Goal: Complete application form

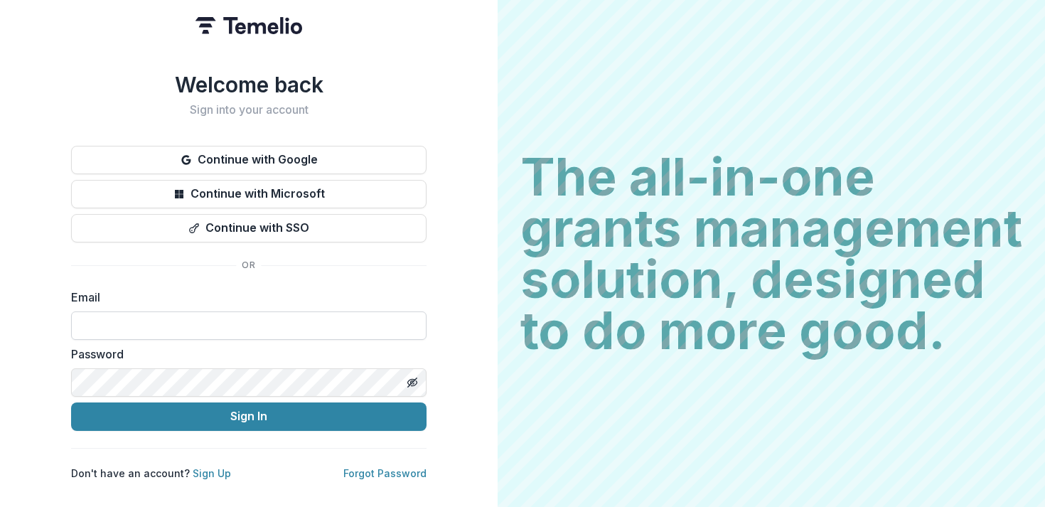
click at [318, 321] on input at bounding box center [248, 325] width 355 height 28
type input "**********"
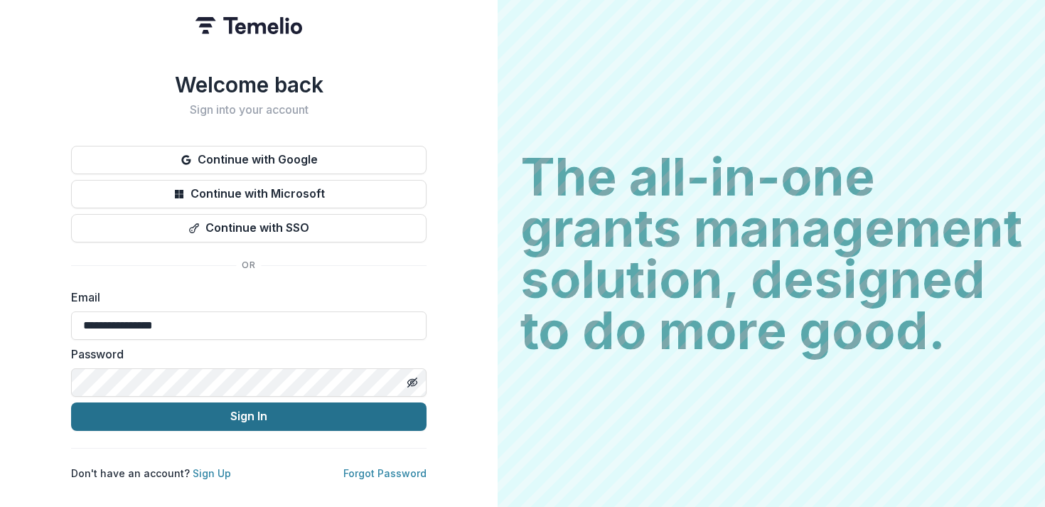
click at [71, 402] on button "Sign In" at bounding box center [248, 416] width 355 height 28
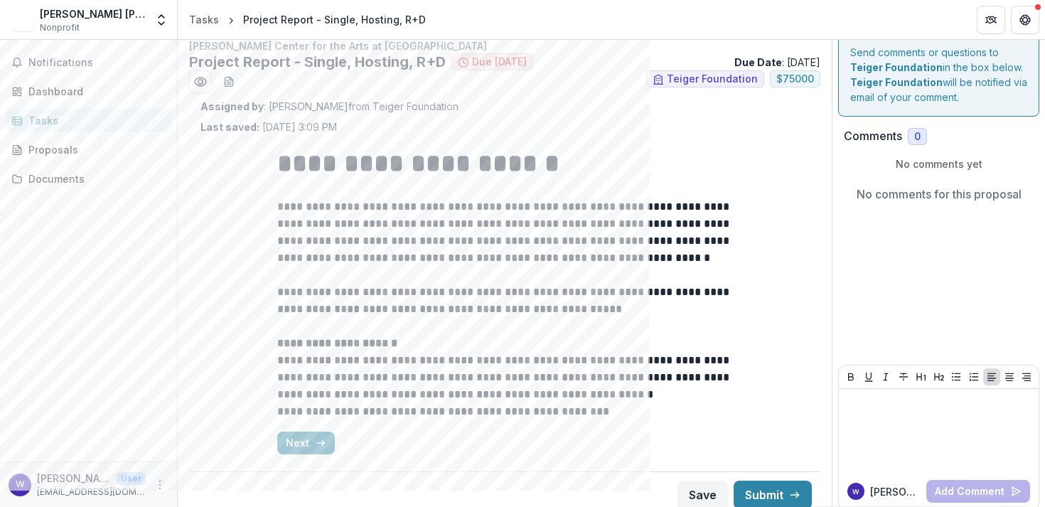
scroll to position [23, 0]
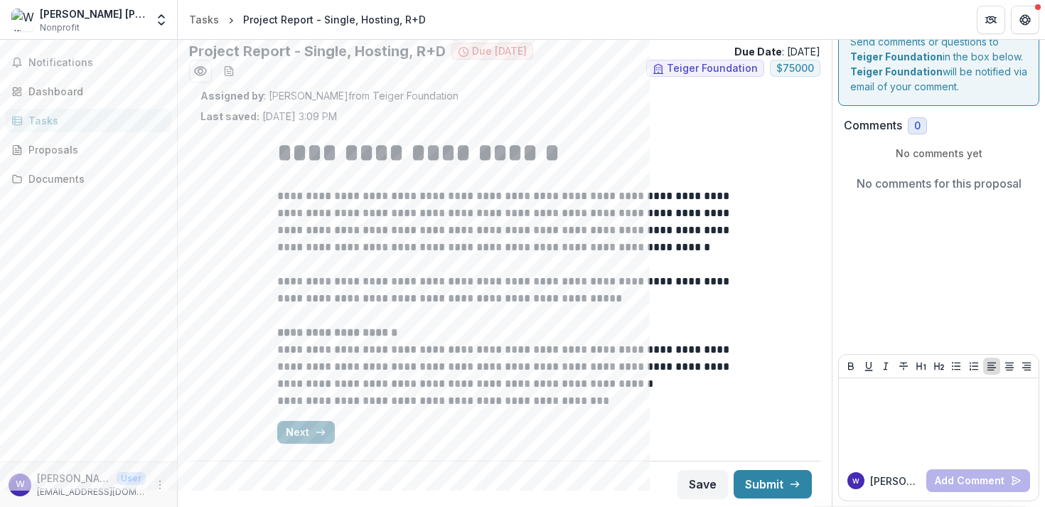
click at [299, 432] on button "Next" at bounding box center [306, 432] width 58 height 23
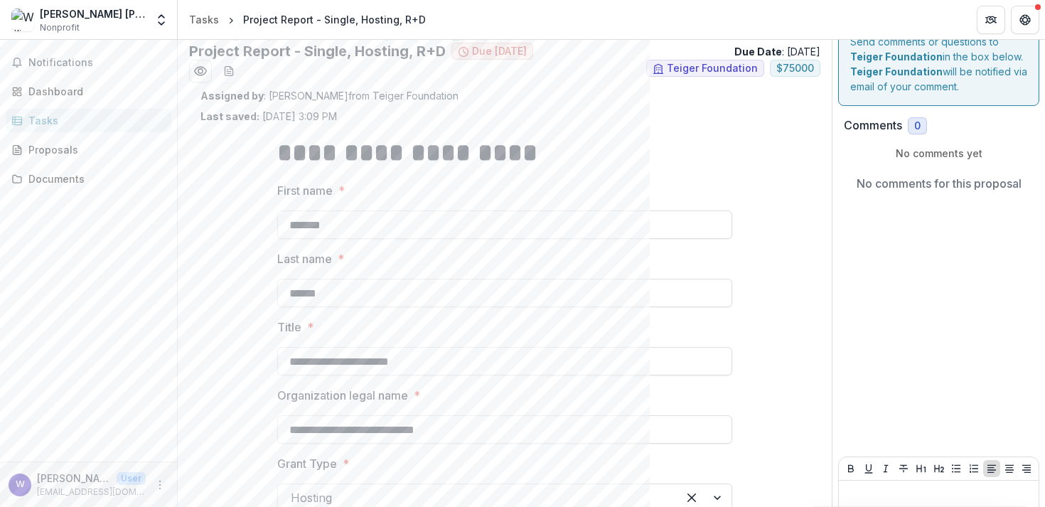
scroll to position [126, 0]
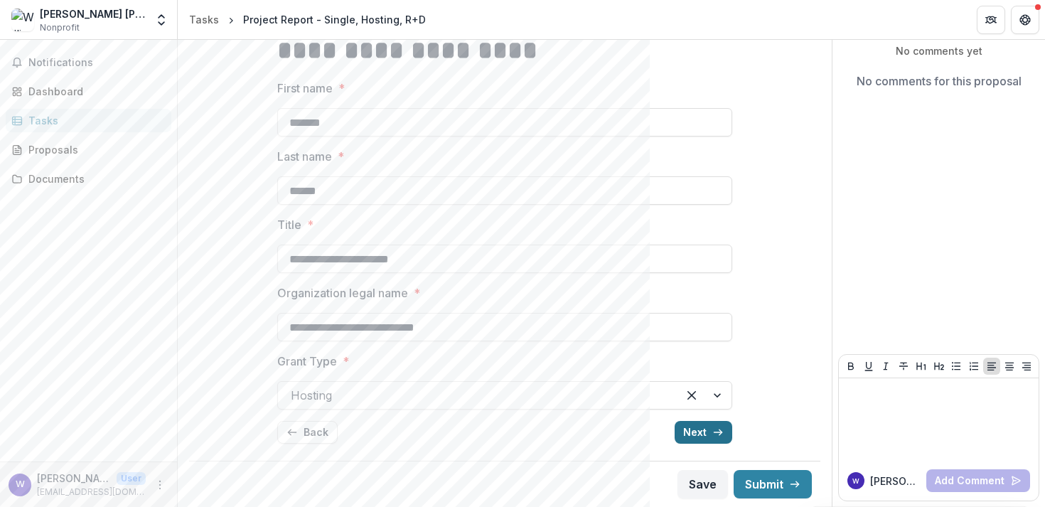
click at [686, 438] on button "Next" at bounding box center [704, 432] width 58 height 23
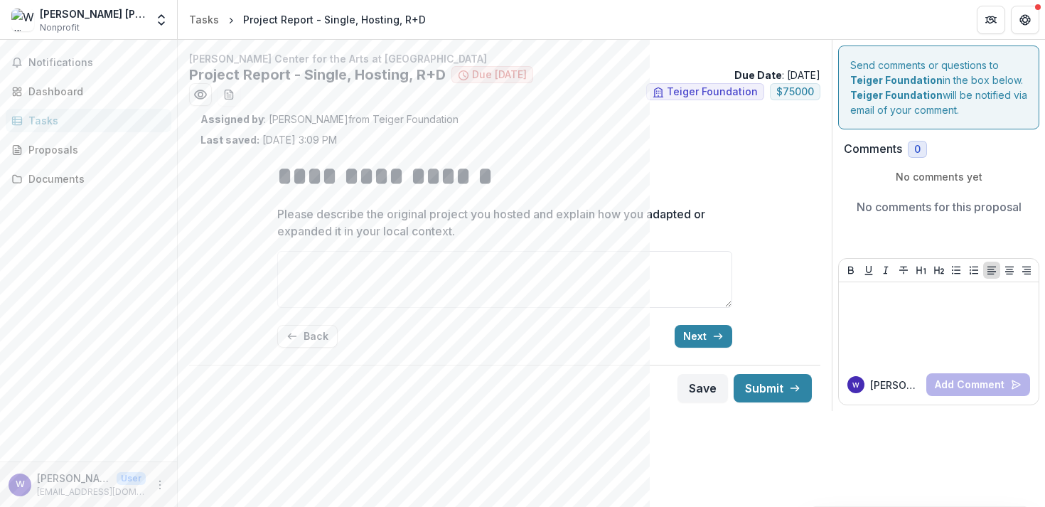
scroll to position [0, 0]
click at [712, 333] on icon "button" at bounding box center [717, 336] width 11 height 11
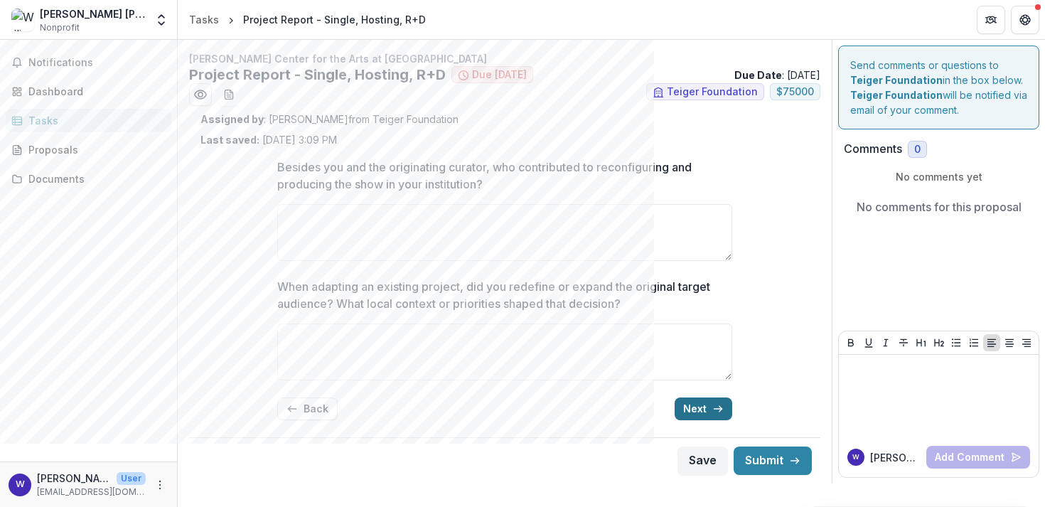
click at [701, 412] on button "Next" at bounding box center [704, 408] width 58 height 23
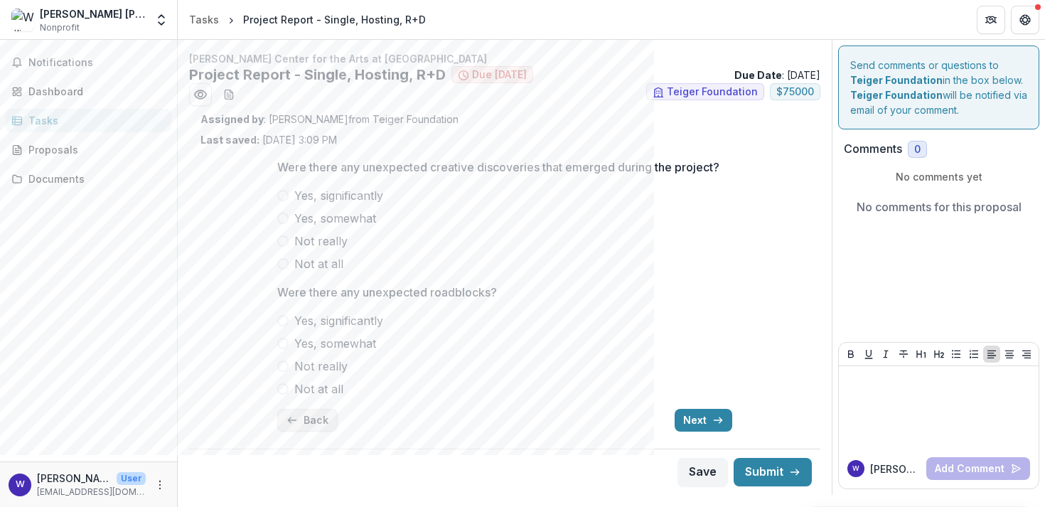
click at [308, 421] on button "Back" at bounding box center [307, 420] width 60 height 23
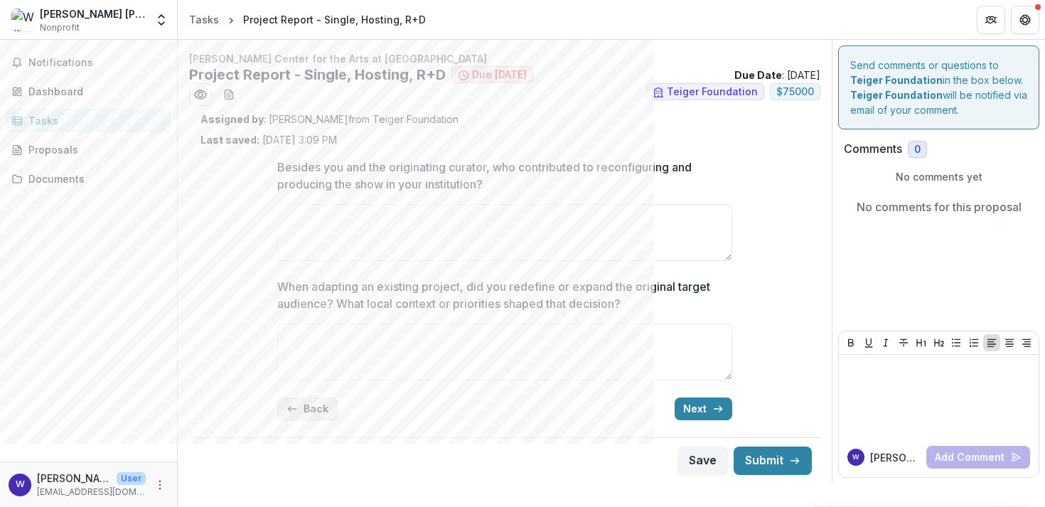
click at [295, 409] on line "button" at bounding box center [292, 409] width 8 height 0
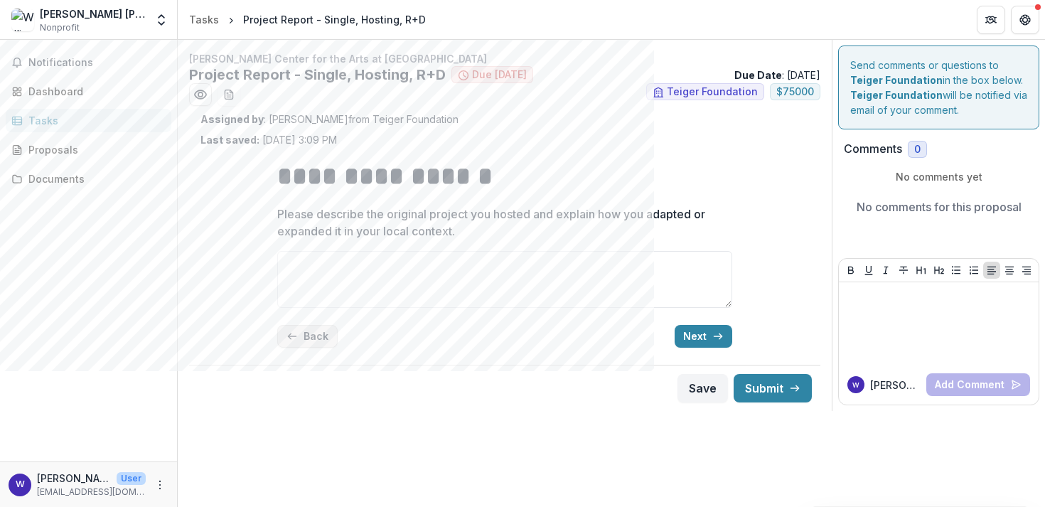
click at [300, 340] on button "Back" at bounding box center [307, 336] width 60 height 23
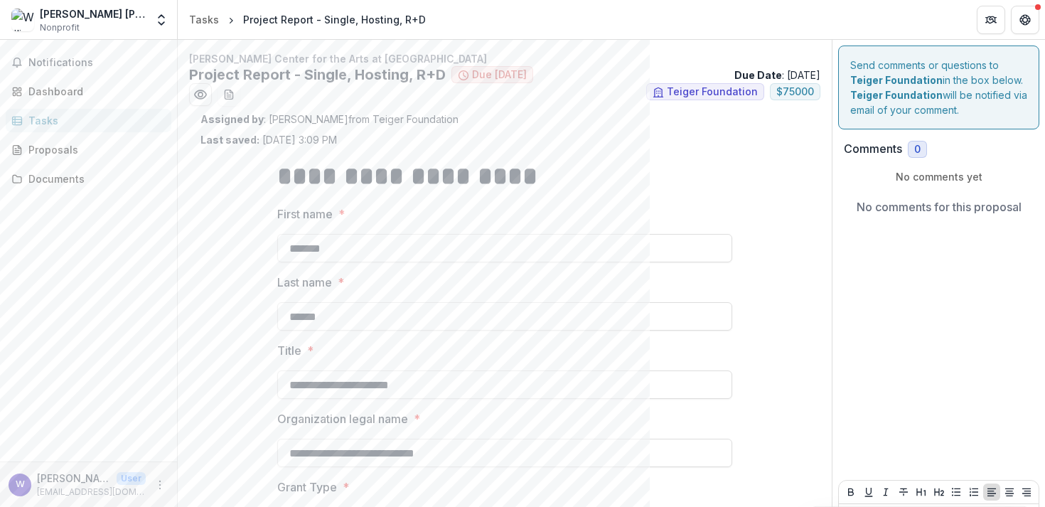
scroll to position [126, 0]
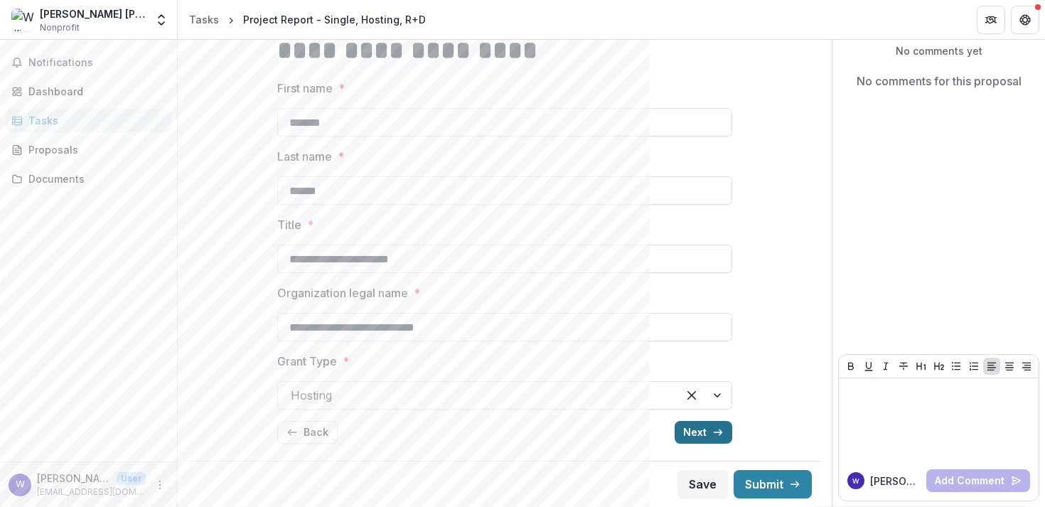
click at [688, 437] on button "Next" at bounding box center [704, 432] width 58 height 23
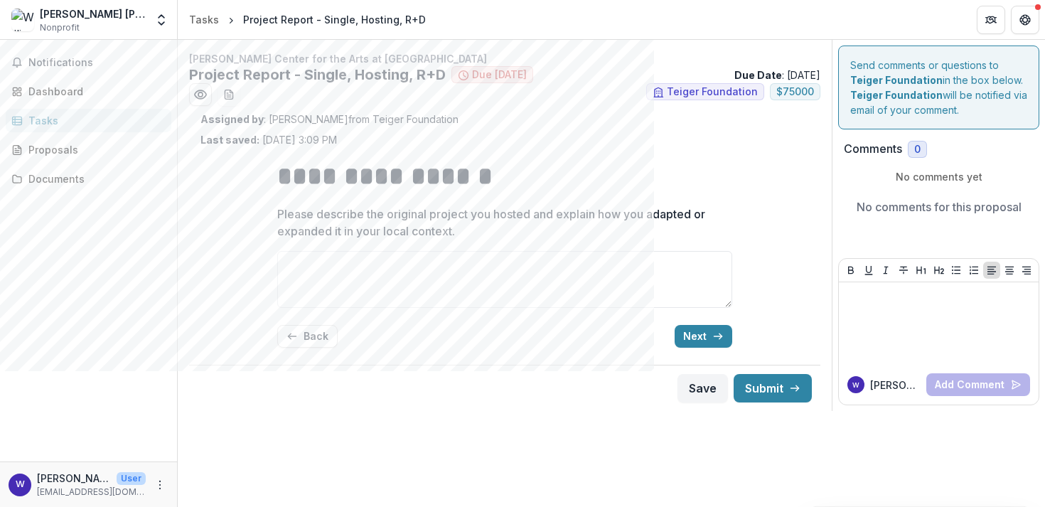
scroll to position [0, 0]
click at [704, 335] on button "Next" at bounding box center [704, 336] width 58 height 23
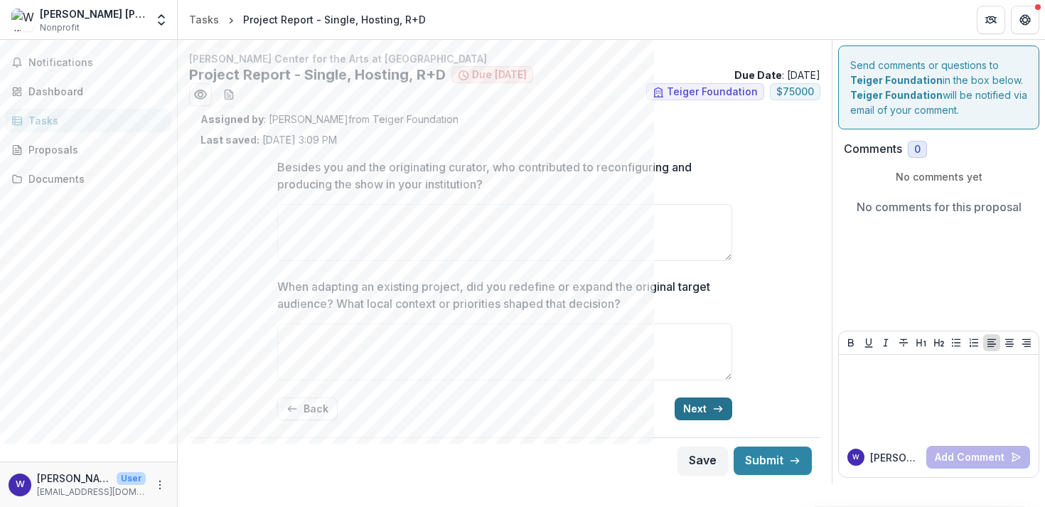
click at [703, 415] on button "Next" at bounding box center [704, 408] width 58 height 23
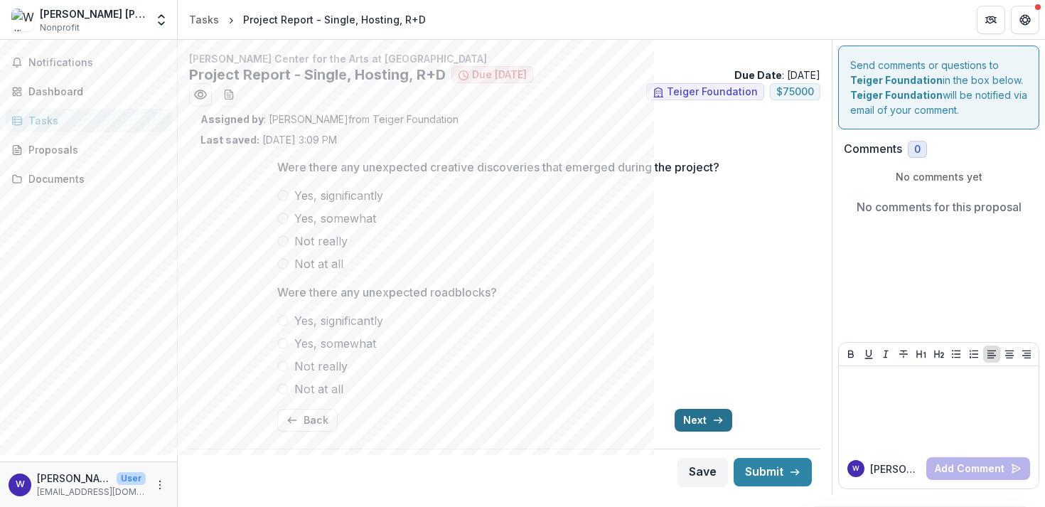
click at [701, 417] on button "Next" at bounding box center [704, 420] width 58 height 23
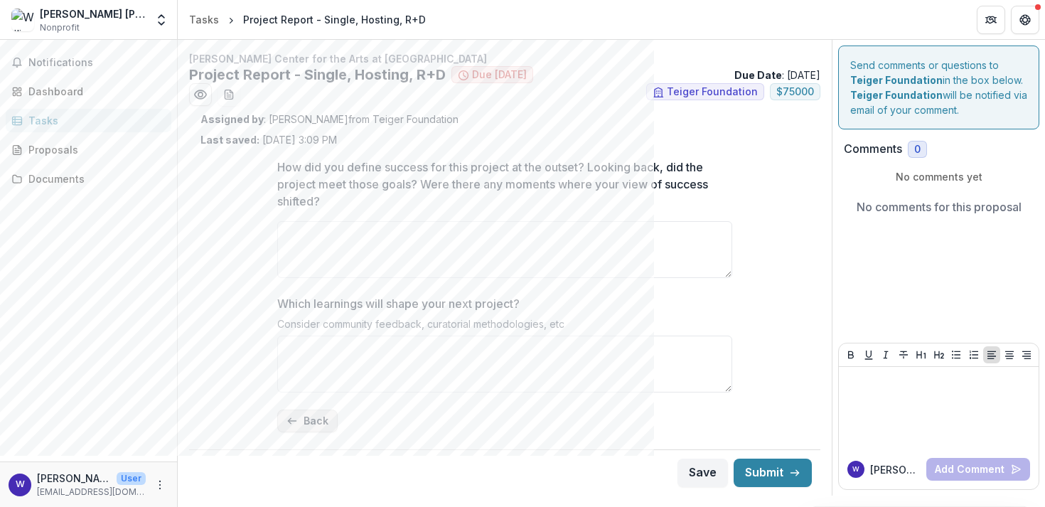
click at [298, 423] on button "Back" at bounding box center [307, 420] width 60 height 23
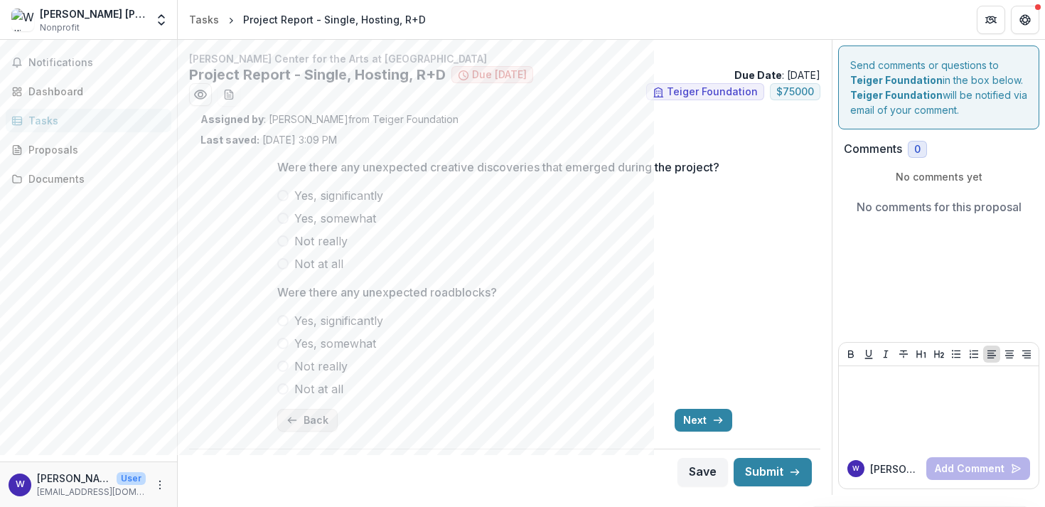
click at [298, 423] on button "Back" at bounding box center [307, 420] width 60 height 23
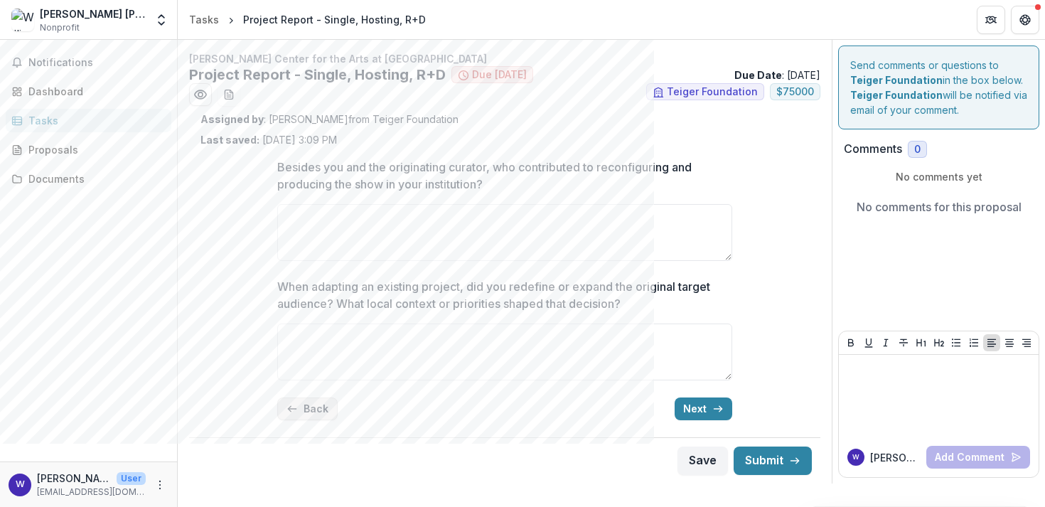
click at [297, 414] on button "Back" at bounding box center [307, 408] width 60 height 23
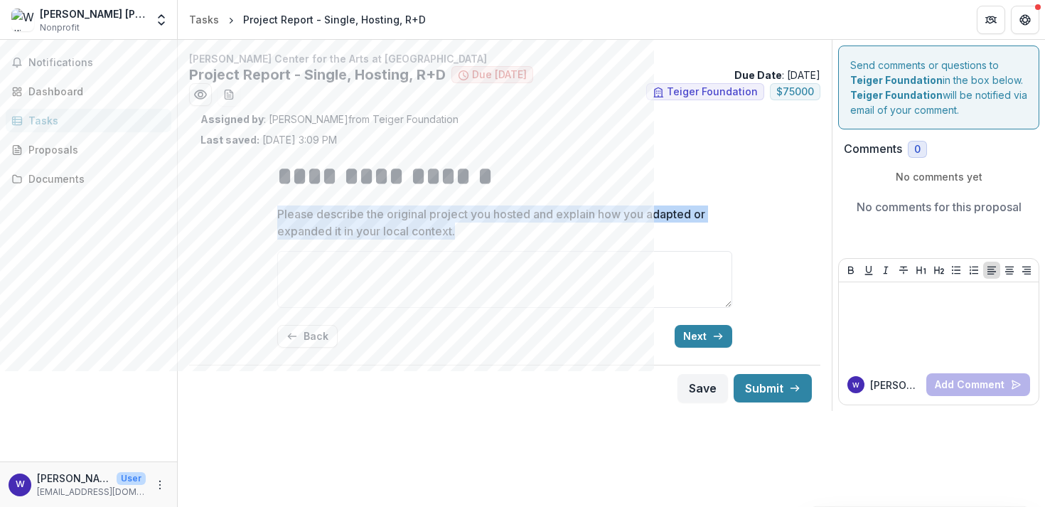
drag, startPoint x: 492, startPoint y: 230, endPoint x: 227, endPoint y: 212, distance: 265.7
click at [227, 210] on div "**********" at bounding box center [504, 253] width 608 height 212
copy p "Please describe the original project you hosted and explain how you adapted or …"
click at [680, 335] on button "Next" at bounding box center [704, 336] width 58 height 23
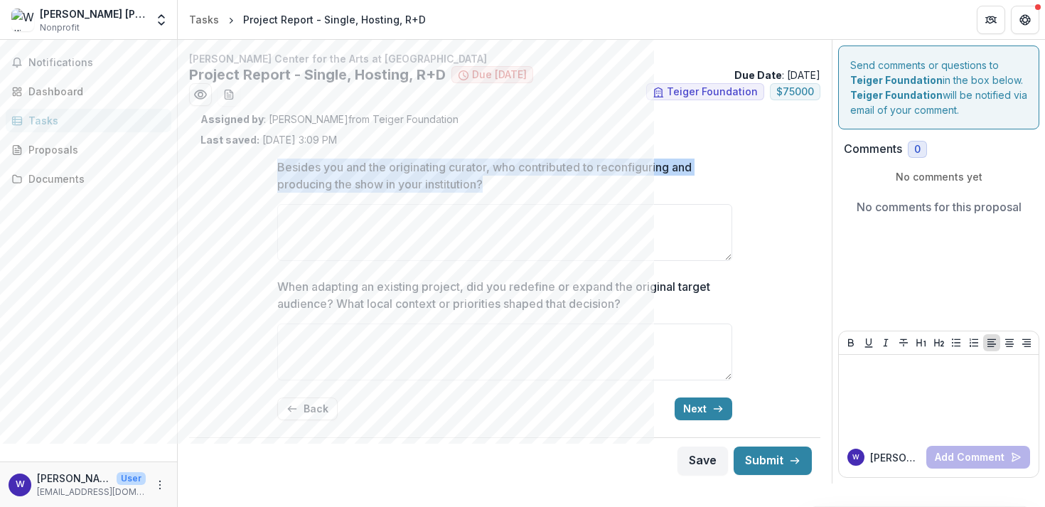
drag, startPoint x: 504, startPoint y: 181, endPoint x: 272, endPoint y: 164, distance: 233.1
click at [272, 164] on div "Besides you and the originating curator, who contributed to reconfiguring and p…" at bounding box center [505, 289] width 478 height 284
copy p "Besides you and the originating curator, who contributed to reconfiguring and p…"
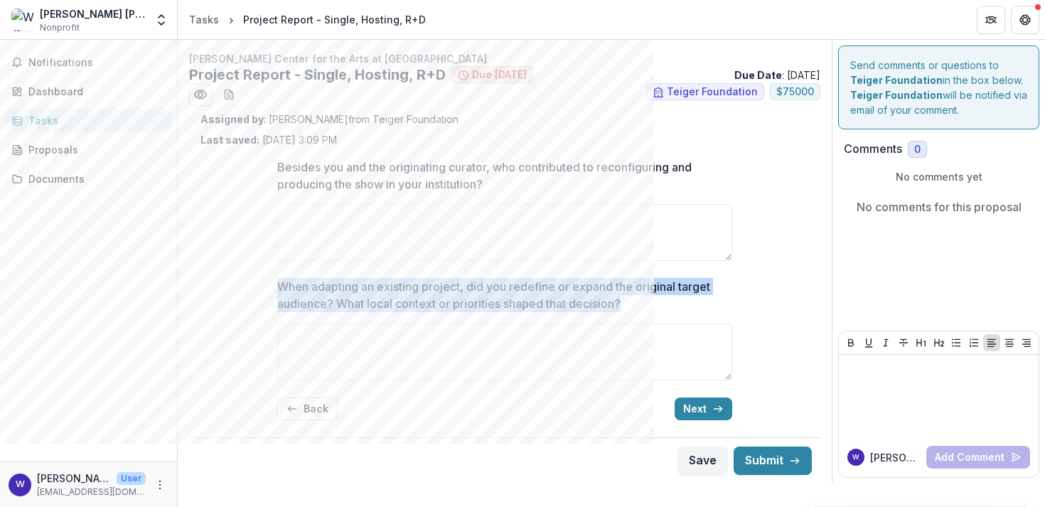
drag, startPoint x: 638, startPoint y: 311, endPoint x: 224, endPoint y: 285, distance: 415.2
click at [224, 285] on div "Besides you and the originating curator, who contributed to reconfiguring and p…" at bounding box center [504, 289] width 608 height 284
copy p "When adapting an existing project, did you redefine or expand the original targ…"
click at [708, 402] on button "Next" at bounding box center [704, 408] width 58 height 23
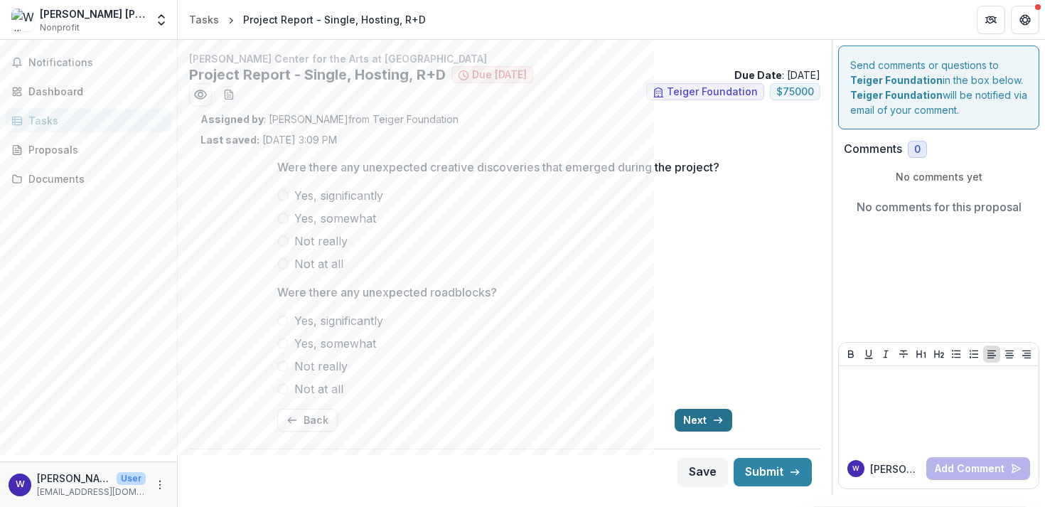
click at [713, 423] on icon "button" at bounding box center [717, 419] width 11 height 11
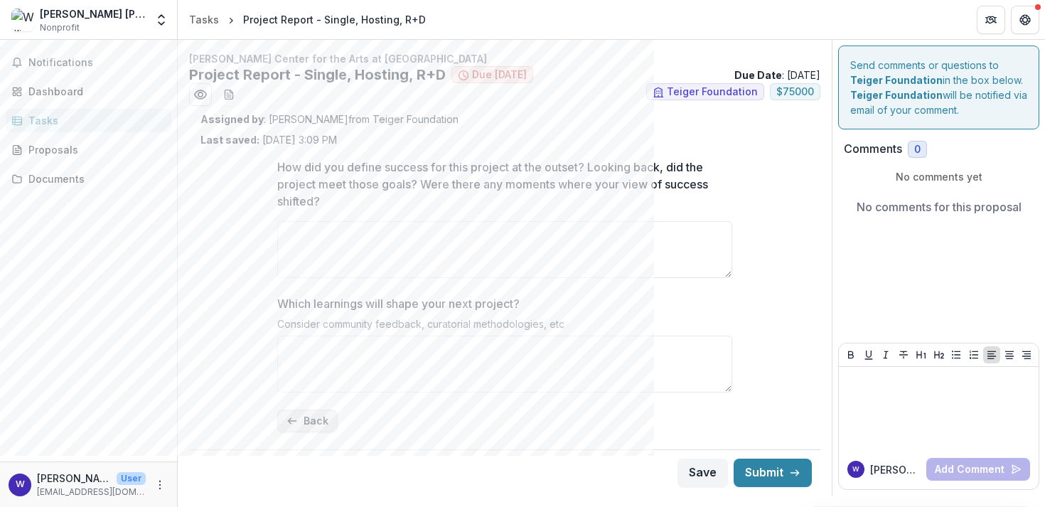
click at [305, 414] on button "Back" at bounding box center [307, 420] width 60 height 23
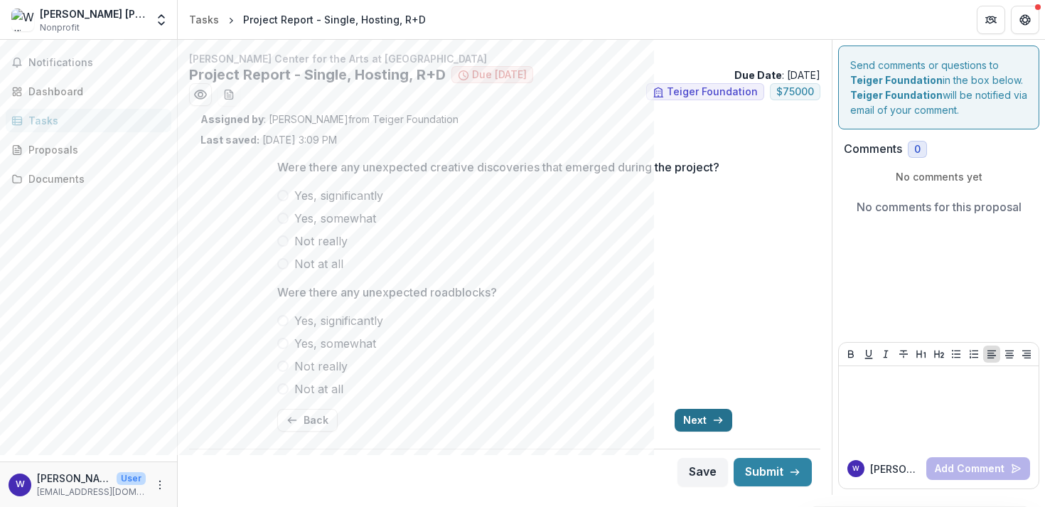
click at [693, 409] on button "Next" at bounding box center [704, 420] width 58 height 23
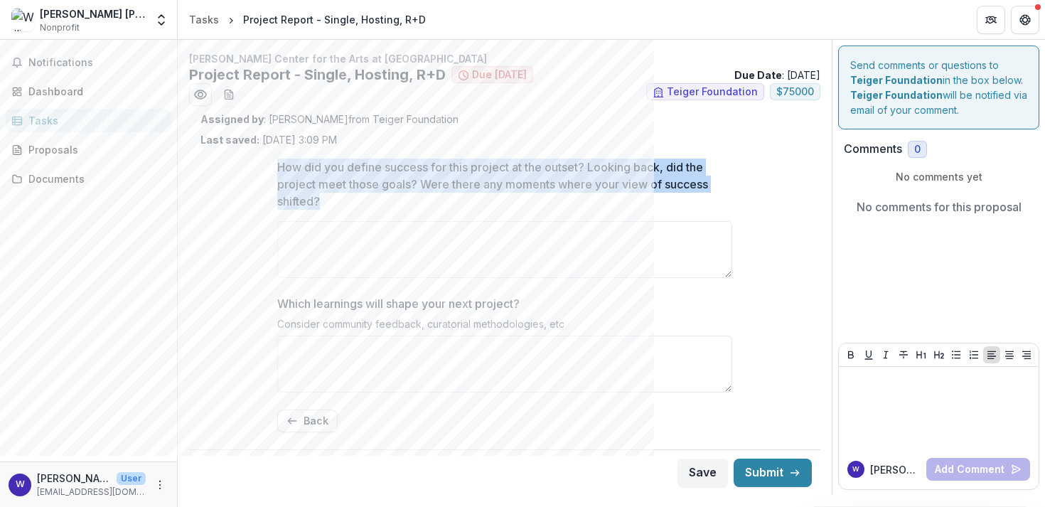
drag, startPoint x: 332, startPoint y: 213, endPoint x: 261, endPoint y: 159, distance: 89.7
click at [261, 159] on div "How did you define success for this project at the outset? Looking back, did th…" at bounding box center [504, 295] width 608 height 296
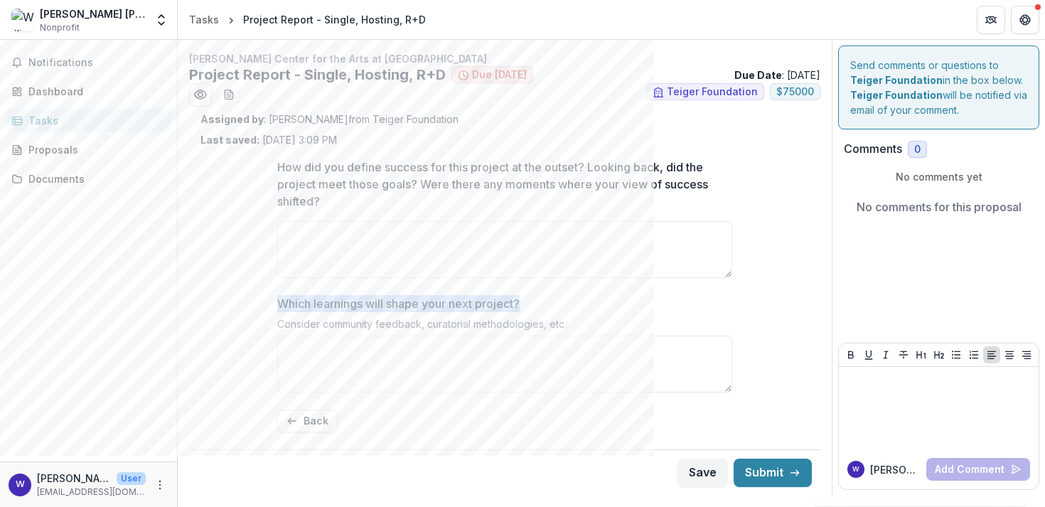
drag, startPoint x: 532, startPoint y: 297, endPoint x: 253, endPoint y: 298, distance: 279.3
click at [253, 298] on div "How did you define success for this project at the outset? Looking back, did th…" at bounding box center [504, 295] width 608 height 296
drag, startPoint x: 581, startPoint y: 322, endPoint x: 245, endPoint y: 287, distance: 338.7
click at [244, 286] on div "How did you define success for this project at the outset? Looking back, did th…" at bounding box center [504, 295] width 608 height 296
copy div "Which learnings will shape your next project? Consider community feedback, cura…"
